Goal: Transaction & Acquisition: Purchase product/service

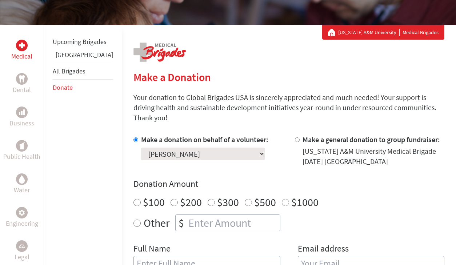
scroll to position [120, 0]
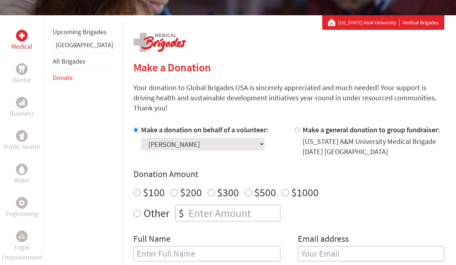
click at [295, 128] on input "Make a general donation to group fundraiser:" at bounding box center [297, 130] width 5 height 5
radio input "true"
click at [133, 125] on div at bounding box center [137, 141] width 8 height 32
click at [133, 128] on input "Make a donation on behalf of a volunteer:" at bounding box center [135, 130] width 5 height 5
radio input "true"
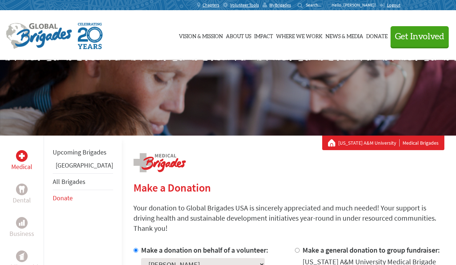
scroll to position [0, 0]
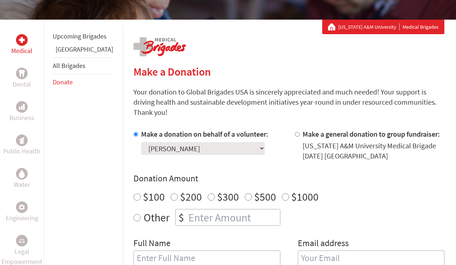
scroll to position [117, 0]
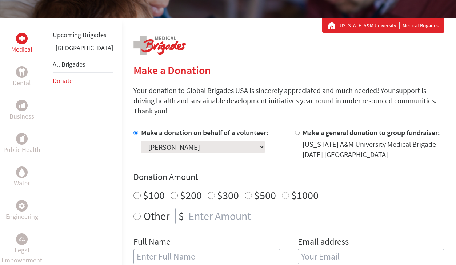
click at [133, 192] on input "$100" at bounding box center [136, 195] width 7 height 7
radio input "true"
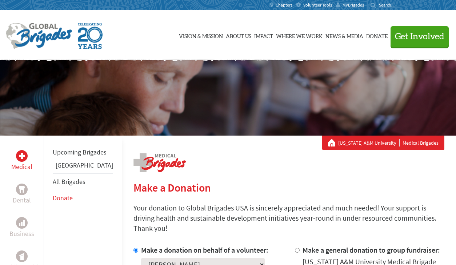
scroll to position [0, 0]
click at [378, 34] on link "Donate" at bounding box center [376, 35] width 21 height 36
